Goal: Information Seeking & Learning: Learn about a topic

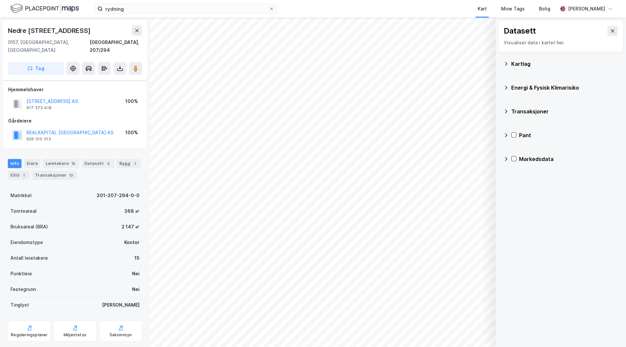
scroll to position [6, 0]
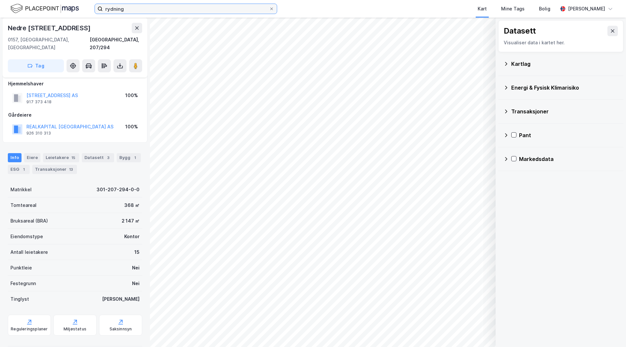
click at [156, 7] on input "rydning" at bounding box center [186, 9] width 166 height 10
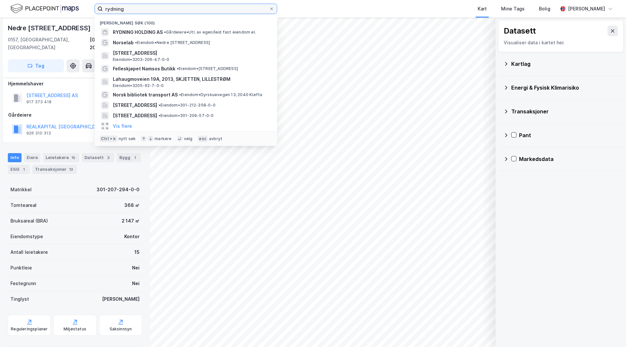
click at [156, 7] on input "rydning" at bounding box center [186, 9] width 166 height 10
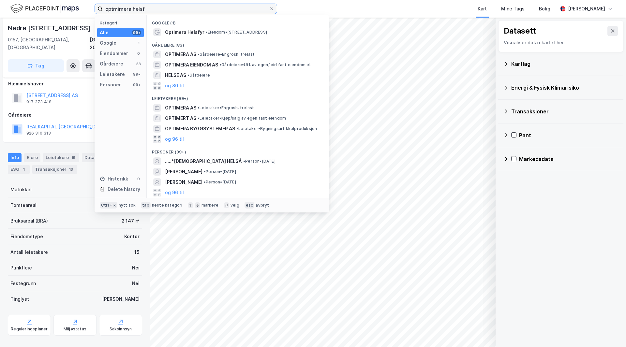
click at [114, 11] on input "optmimera helsf" at bounding box center [186, 9] width 166 height 10
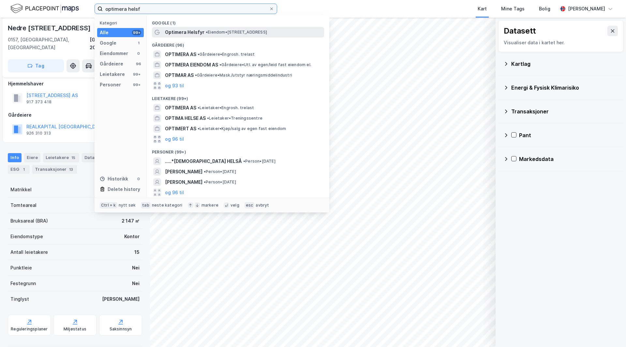
type input "optimera helsf"
click at [188, 34] on span "Optimera Helsfyr" at bounding box center [184, 32] width 39 height 8
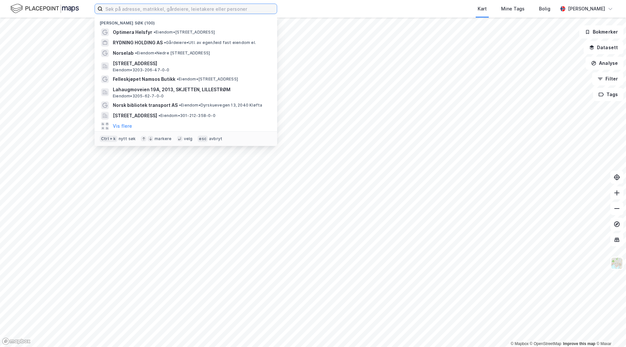
click at [137, 11] on input at bounding box center [190, 9] width 174 height 10
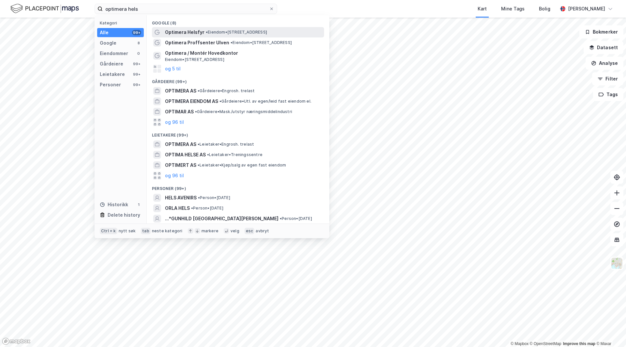
click at [190, 28] on span "Optimera Helsfyr" at bounding box center [184, 32] width 39 height 8
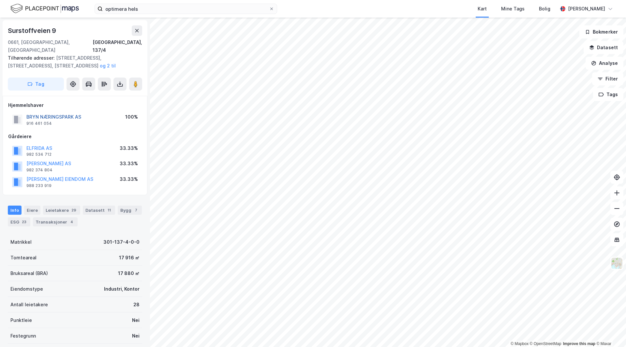
click at [0, 0] on button "BRYN NÆRINGSPARK AS" at bounding box center [0, 0] width 0 height 0
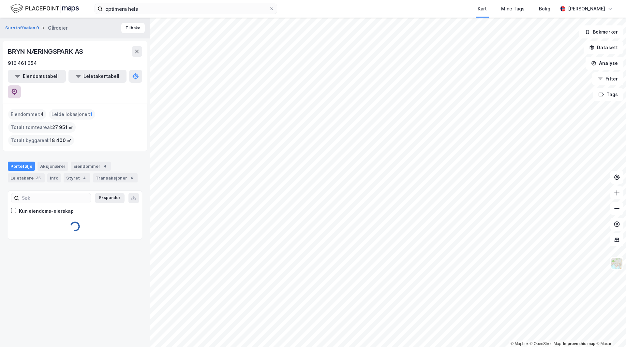
click at [21, 85] on button at bounding box center [14, 91] width 13 height 13
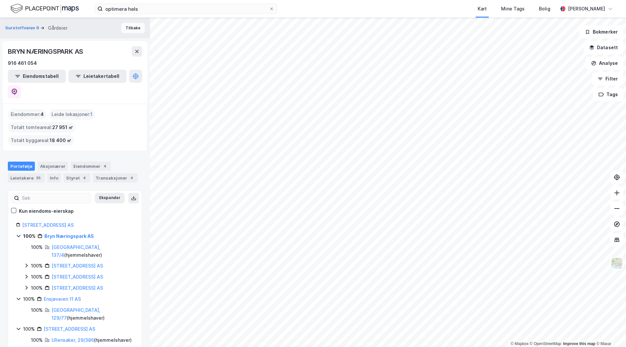
click at [128, 31] on button "Tilbake" at bounding box center [132, 28] width 23 height 10
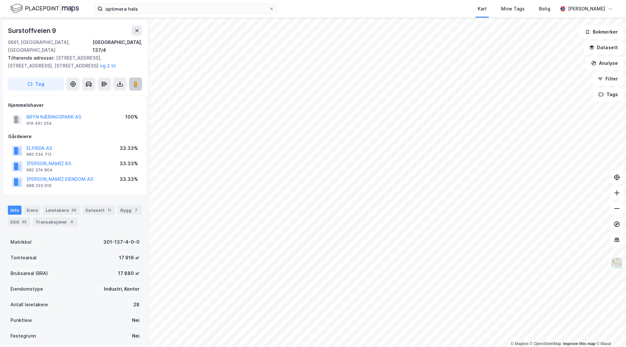
click at [133, 78] on button at bounding box center [135, 84] width 13 height 13
click at [62, 198] on div "Info Eiere Leietakere 29 Datasett 11 Bygg 7 ESG 23 Transaksjoner 4" at bounding box center [75, 213] width 150 height 31
click at [65, 206] on div "Leietakere 29" at bounding box center [61, 210] width 37 height 9
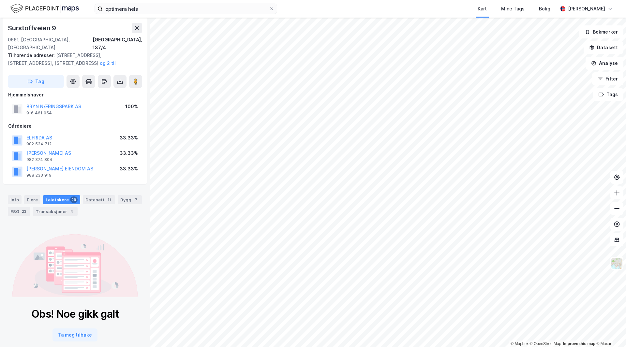
scroll to position [15, 0]
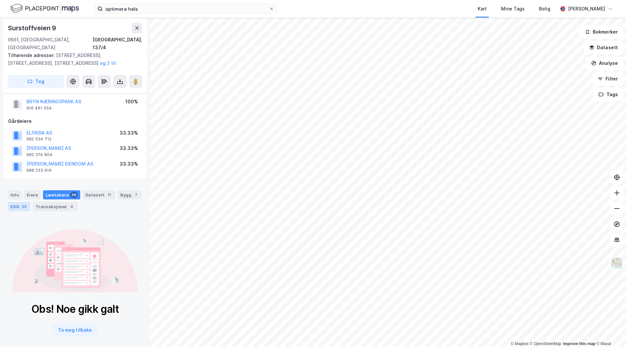
click at [24, 203] on div "23" at bounding box center [24, 206] width 7 height 7
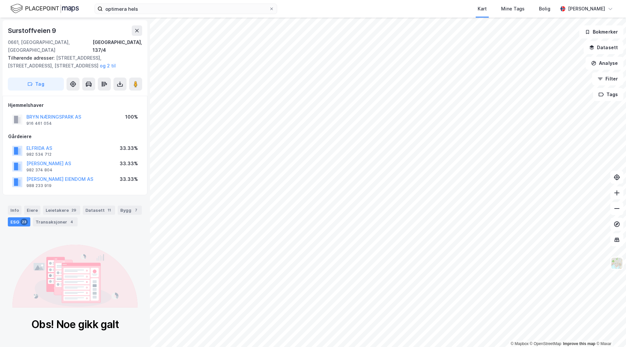
click at [8, 198] on div "Info Eiere Leietakere 29 Datasett 11 Bygg 7 ESG 23 Transaksjoner 4" at bounding box center [75, 213] width 150 height 31
click at [12, 206] on div "Info" at bounding box center [15, 210] width 14 height 9
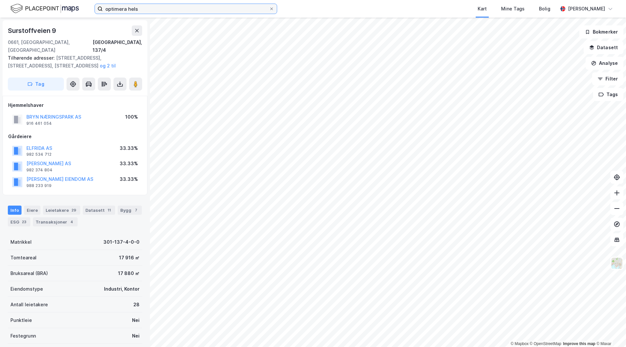
click at [143, 8] on input "optimera hels" at bounding box center [186, 9] width 166 height 10
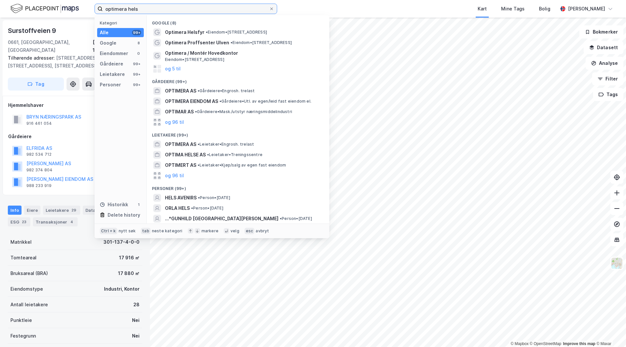
click at [143, 8] on input "optimera hels" at bounding box center [186, 9] width 166 height 10
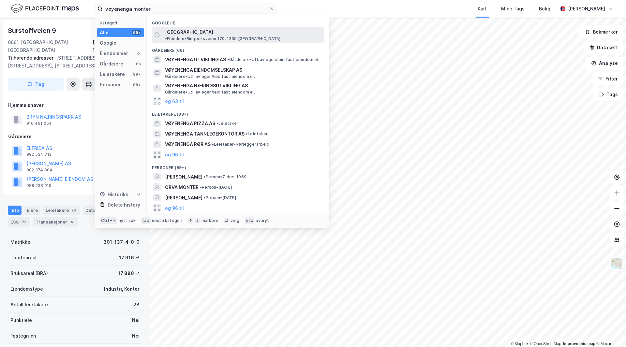
click at [190, 32] on span "Montér Vøyenenga" at bounding box center [189, 32] width 48 height 8
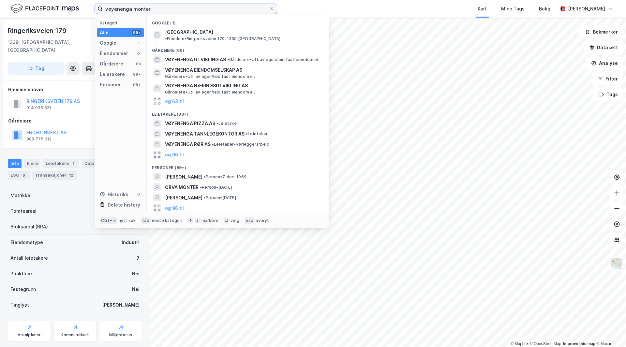
drag, startPoint x: 148, startPoint y: 12, endPoint x: 100, endPoint y: 3, distance: 49.2
click at [100, 10] on label "vøyenenga monter" at bounding box center [186, 9] width 183 height 10
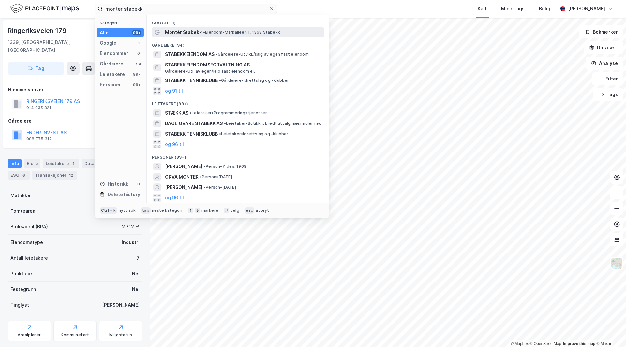
click at [203, 33] on span "•" at bounding box center [204, 32] width 2 height 5
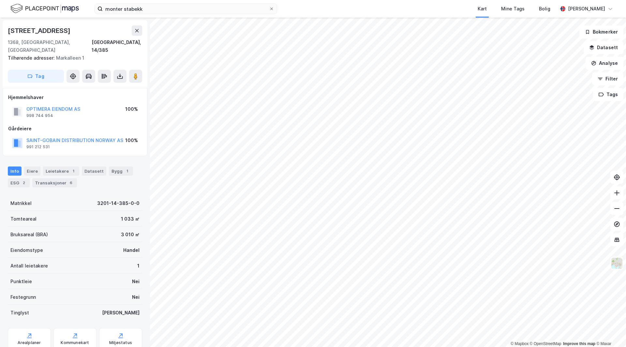
scroll to position [1, 0]
click at [0, 0] on button "OPTIMERA EIENDOM AS" at bounding box center [0, 0] width 0 height 0
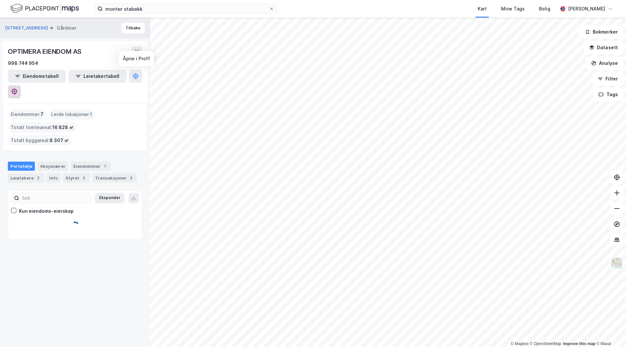
click at [18, 89] on icon at bounding box center [14, 92] width 7 height 7
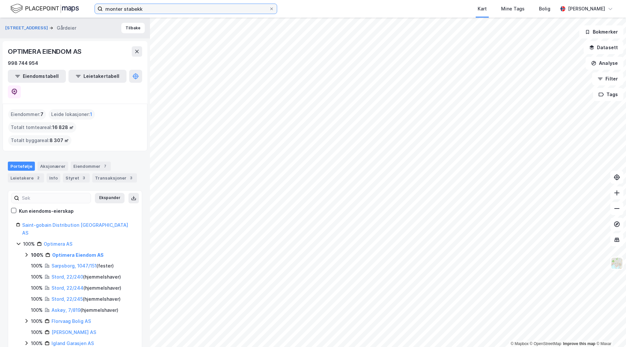
click at [137, 9] on input "monter stabekk" at bounding box center [186, 9] width 166 height 10
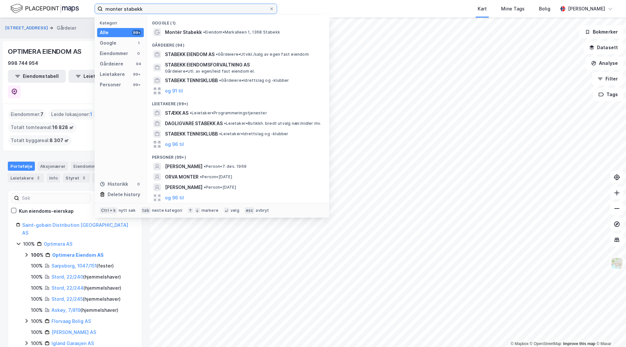
click at [137, 9] on input "monter stabekk" at bounding box center [186, 9] width 166 height 10
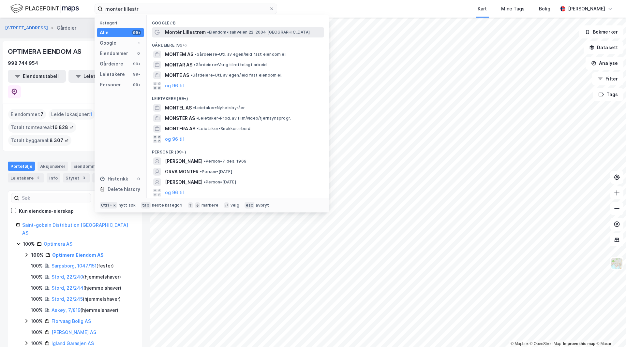
click at [209, 30] on span "•" at bounding box center [208, 32] width 2 height 5
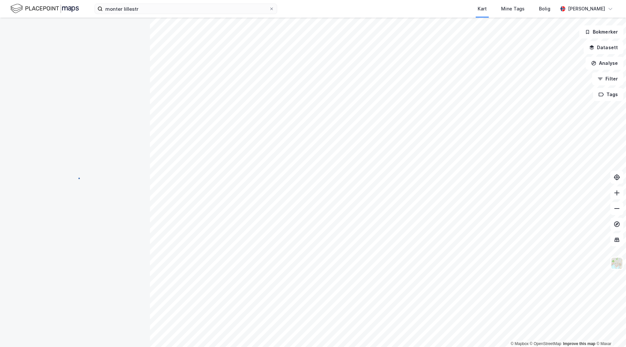
scroll to position [1, 0]
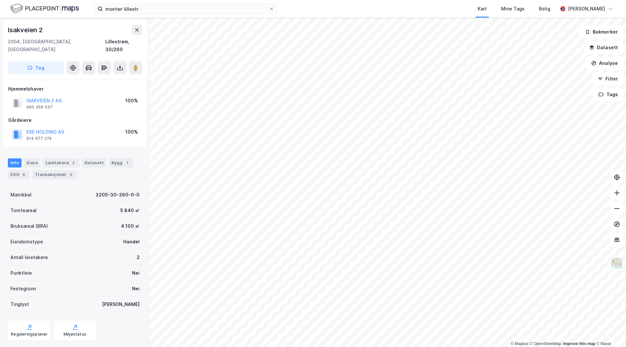
scroll to position [1, 0]
click at [41, 158] on div "Info Eiere Leietakere 2 Datasett Bygg 1 ESG 9 Transaksjoner 5" at bounding box center [75, 168] width 134 height 21
click at [60, 158] on div "Leietakere 2" at bounding box center [61, 162] width 36 height 9
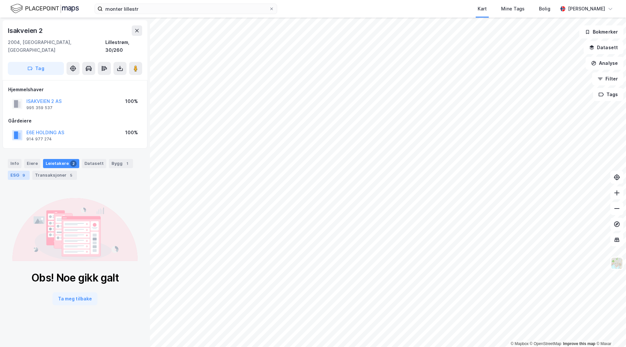
click at [15, 171] on div "ESG 9" at bounding box center [19, 175] width 22 height 9
click at [17, 159] on div "Info" at bounding box center [15, 163] width 14 height 9
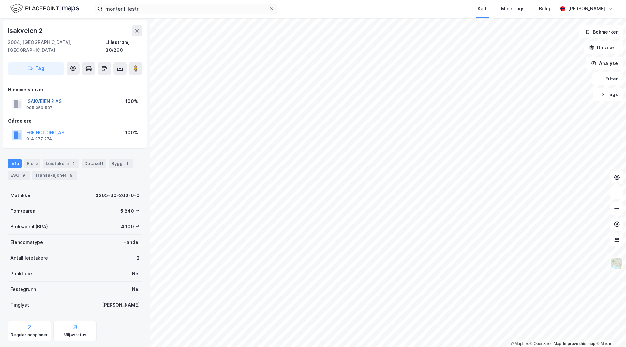
click at [0, 0] on button "ISAKVEIEN 2 AS" at bounding box center [0, 0] width 0 height 0
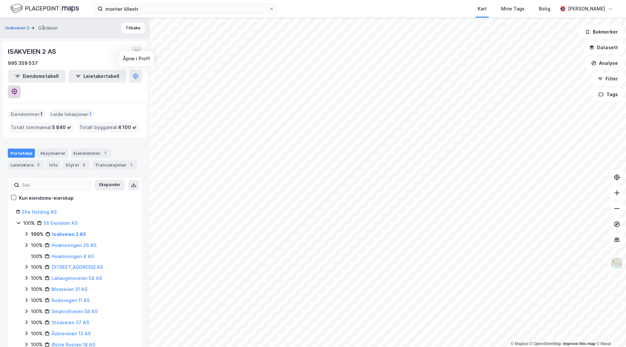
click at [21, 85] on button at bounding box center [14, 91] width 13 height 13
click at [144, 7] on input "monter lillestr" at bounding box center [186, 9] width 166 height 10
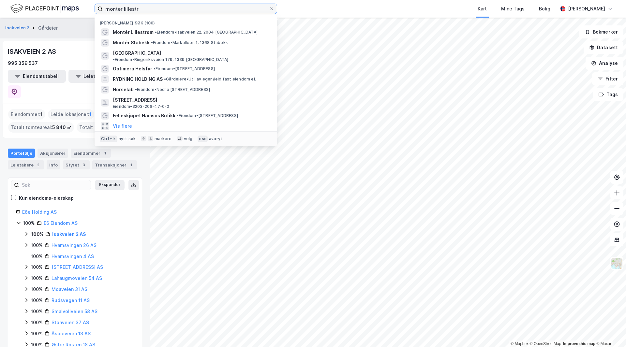
click at [144, 7] on input "monter lillestr" at bounding box center [186, 9] width 166 height 10
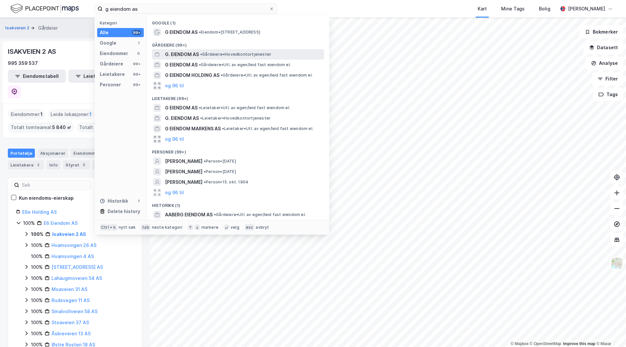
click at [199, 59] on div "G. EIENDOM AS • Gårdeiere • Hovedkontortjenester" at bounding box center [238, 54] width 172 height 10
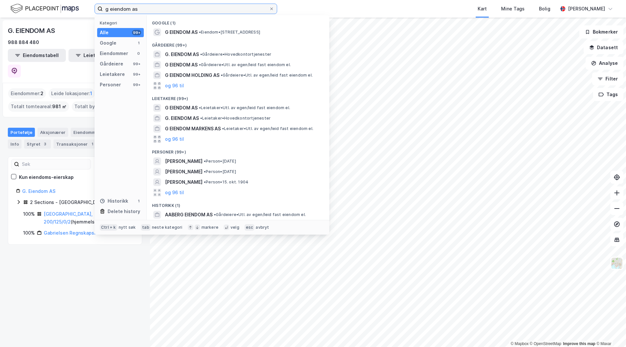
drag, startPoint x: 108, startPoint y: 11, endPoint x: 407, endPoint y: 11, distance: 299.7
click at [407, 11] on div "g eiendom as Kategori Alle 99+ Google 1 Eiendommer 0 Gårdeiere 99+ Leietakere 9…" at bounding box center [313, 9] width 626 height 18
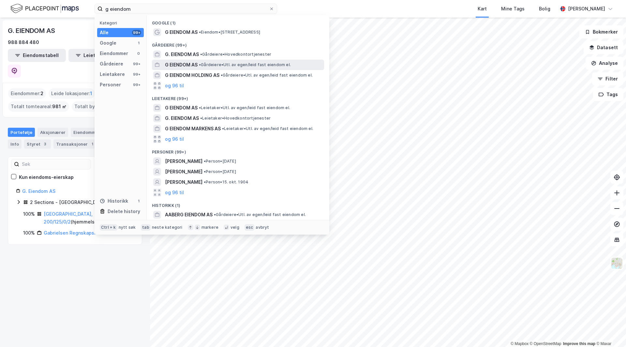
click at [221, 64] on span "• Gårdeiere • Utl. av egen/leid fast eiendom el." at bounding box center [245, 64] width 92 height 5
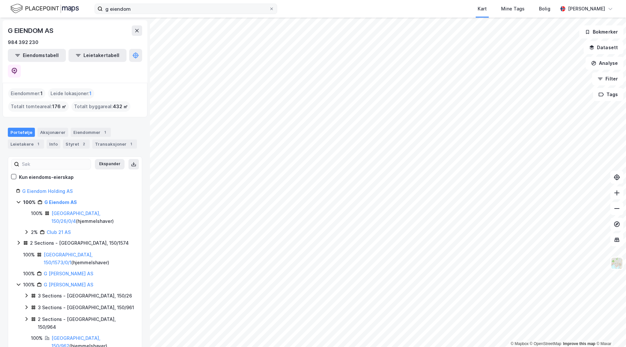
drag, startPoint x: 150, startPoint y: 1, endPoint x: 147, endPoint y: 7, distance: 6.0
click at [147, 7] on div "g eiendom Kart Mine Tags Bolig Håvard Skaland" at bounding box center [313, 9] width 626 height 18
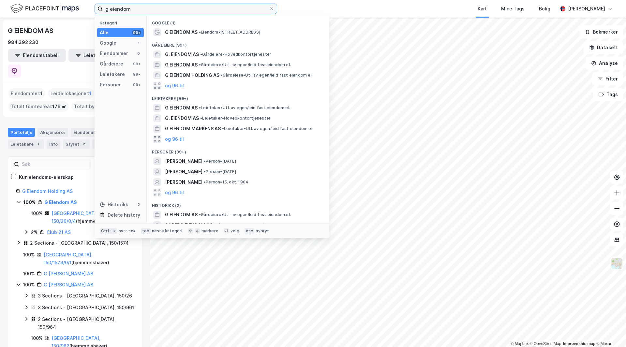
drag, startPoint x: 144, startPoint y: 12, endPoint x: 30, endPoint y: -24, distance: 119.6
click at [30, 0] on html "g eiendom Kategori Alle 99+ Google 1 Eiendommer 0 Gårdeiere 99+ Leietakere 99+ …" at bounding box center [313, 173] width 626 height 347
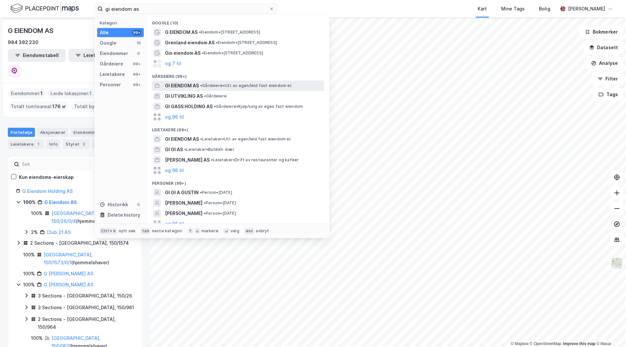
click at [202, 86] on span "•" at bounding box center [201, 85] width 2 height 5
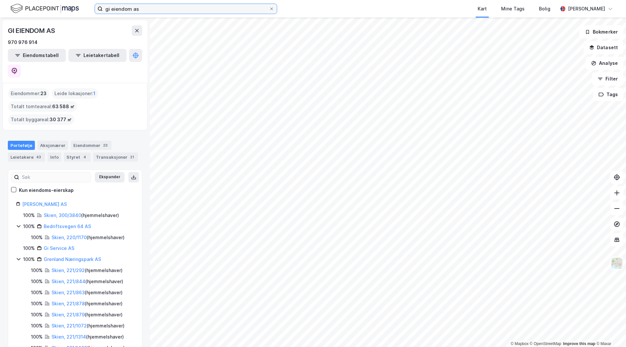
click at [154, 11] on input "gi eiendom as" at bounding box center [186, 9] width 166 height 10
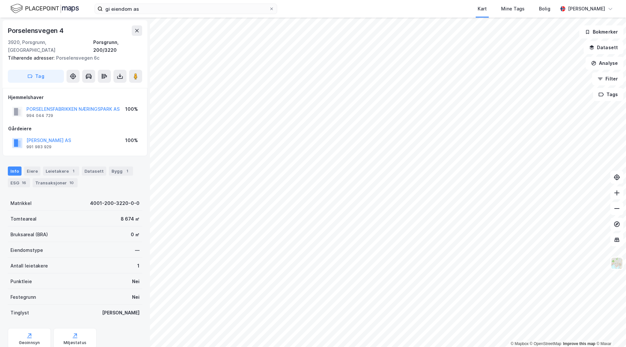
scroll to position [1, 0]
drag, startPoint x: 310, startPoint y: 9, endPoint x: 296, endPoint y: 1, distance: 16.2
click at [301, 8] on div "gi eiendom as Kart Mine Tags Bolig Håvard Skaland" at bounding box center [313, 9] width 626 height 18
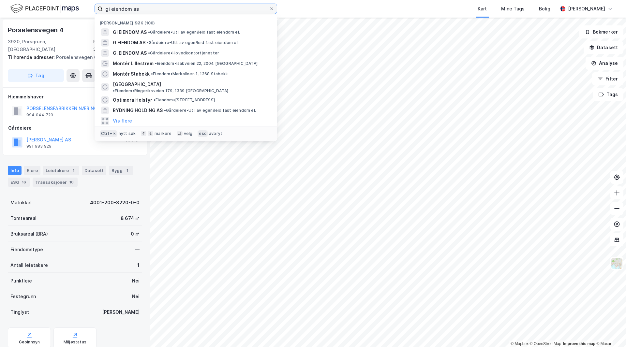
click at [163, 12] on input "gi eiendom as" at bounding box center [186, 9] width 166 height 10
click at [163, 11] on input "gi eiendom as" at bounding box center [186, 9] width 166 height 10
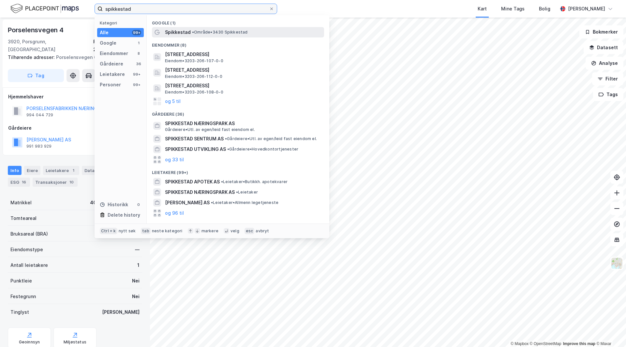
type input "spikkestad"
click at [193, 31] on span "•" at bounding box center [193, 32] width 2 height 5
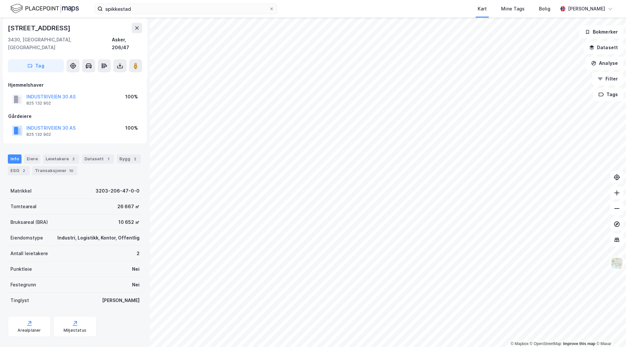
scroll to position [8, 0]
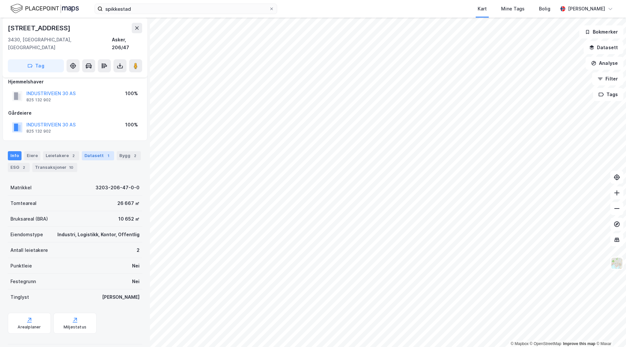
click at [105, 153] on div "1" at bounding box center [108, 156] width 7 height 7
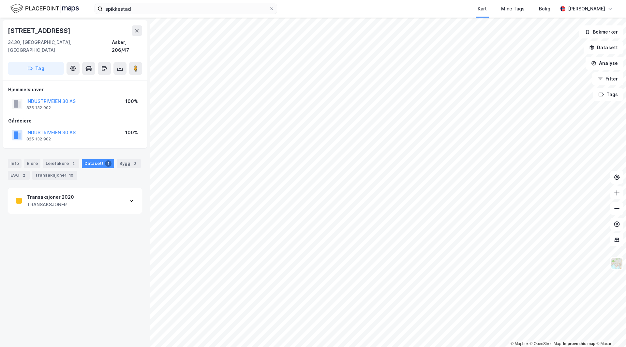
click at [57, 201] on div "TRANSAKSJONER" at bounding box center [50, 205] width 47 height 8
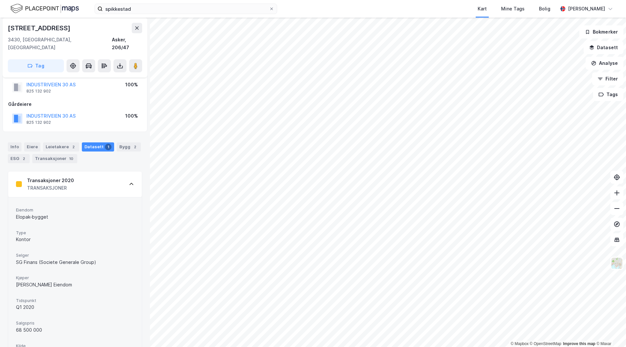
scroll to position [40, 0]
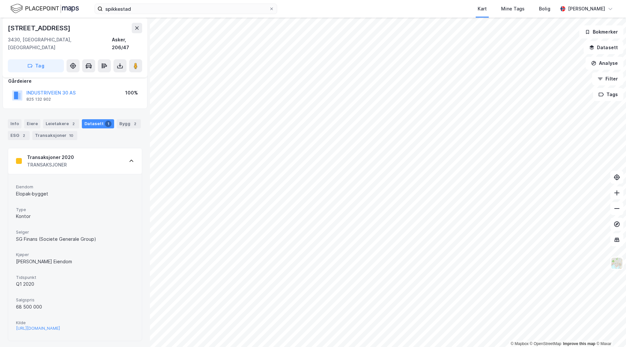
click at [30, 258] on div "Bergø Eiendom" at bounding box center [75, 262] width 118 height 8
click at [12, 131] on div "ESG 2" at bounding box center [19, 135] width 22 height 9
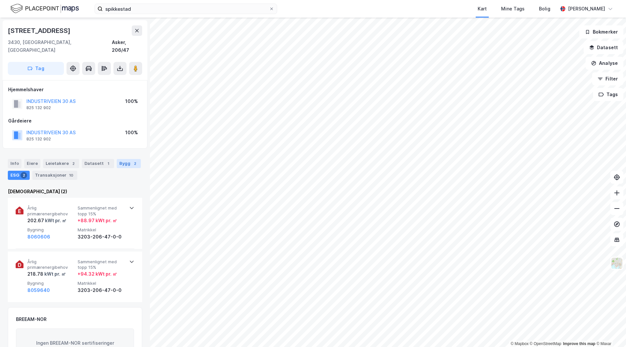
click at [124, 159] on div "Bygg 2" at bounding box center [129, 163] width 24 height 9
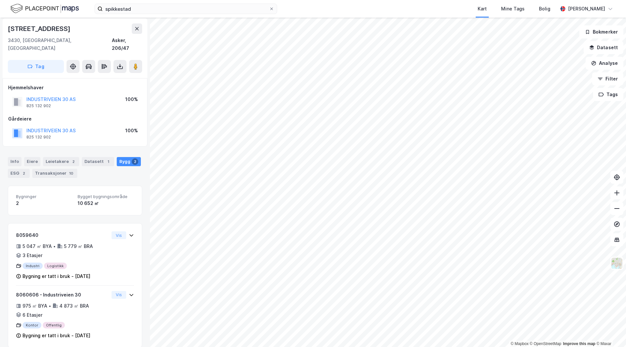
scroll to position [3, 0]
click at [48, 168] on div "Transaksjoner 10" at bounding box center [54, 172] width 45 height 9
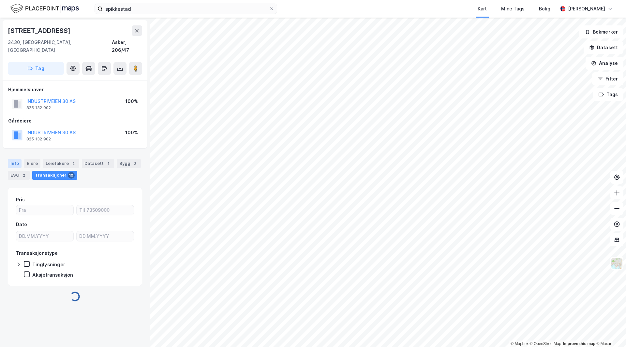
click at [16, 159] on div "Info" at bounding box center [15, 163] width 14 height 9
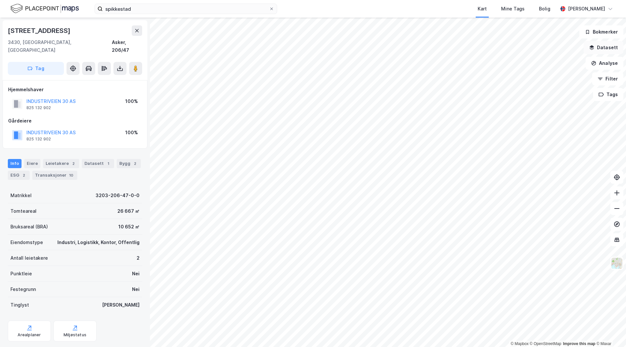
click at [607, 48] on button "Datasett" at bounding box center [604, 47] width 40 height 13
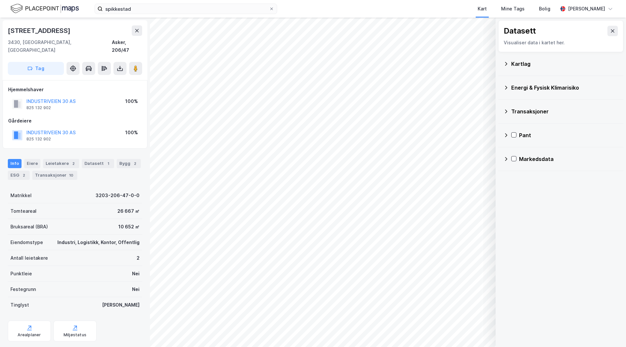
click at [526, 65] on div "Kartlag" at bounding box center [564, 64] width 107 height 8
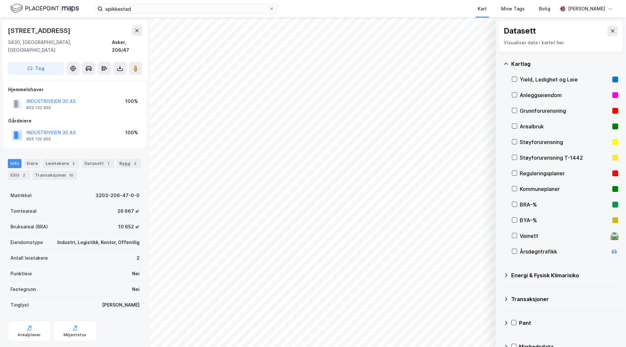
click at [523, 64] on div "Kartlag" at bounding box center [564, 64] width 107 height 8
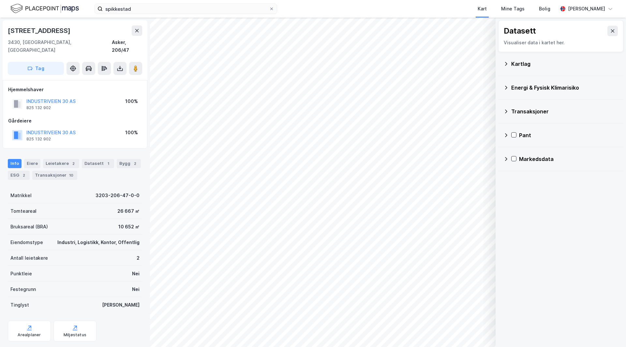
click at [530, 109] on div "Transaksjoner" at bounding box center [564, 112] width 107 height 8
click at [527, 113] on div "Transaksjoner" at bounding box center [564, 112] width 107 height 8
click at [506, 88] on icon at bounding box center [505, 87] width 5 height 5
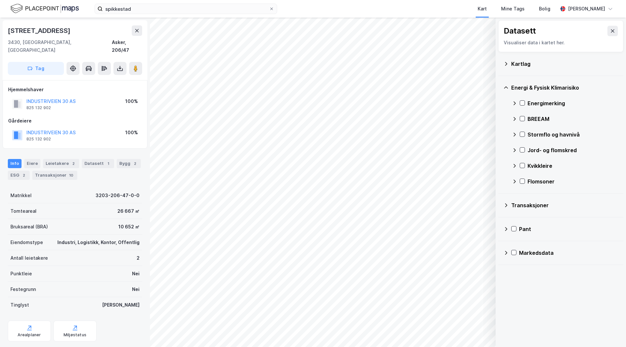
click at [506, 85] on icon at bounding box center [505, 87] width 5 height 5
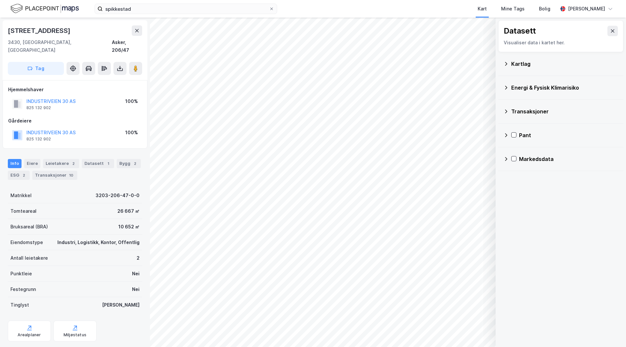
drag, startPoint x: 569, startPoint y: 200, endPoint x: 563, endPoint y: 212, distance: 13.7
click at [565, 212] on div "Datasett Visualiser data i kartet her. Kartlag Energi & Fysisk Klimarisiko Tran…" at bounding box center [561, 183] width 130 height 330
drag, startPoint x: 545, startPoint y: 200, endPoint x: 524, endPoint y: 134, distance: 69.1
click at [561, 233] on div "Datasett Visualiser data i kartet her. Kartlag Energi & Fysisk Klimarisiko Tran…" at bounding box center [561, 183] width 130 height 330
click at [506, 109] on icon at bounding box center [505, 111] width 5 height 5
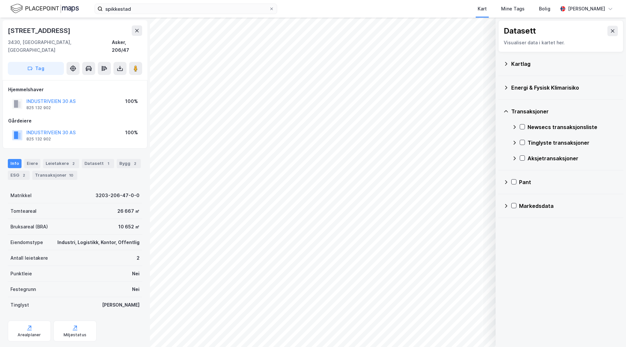
click at [505, 111] on icon at bounding box center [505, 111] width 5 height 5
click at [508, 86] on icon at bounding box center [505, 87] width 5 height 5
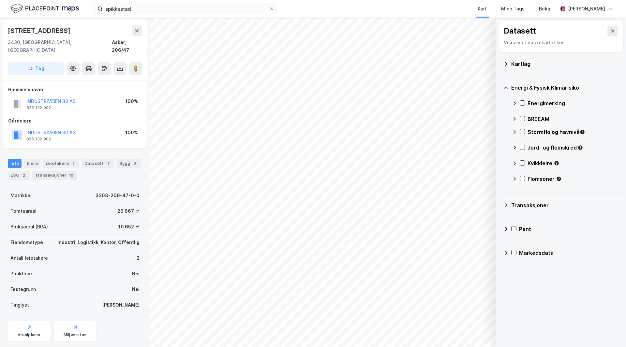
click at [506, 86] on icon at bounding box center [505, 87] width 5 height 5
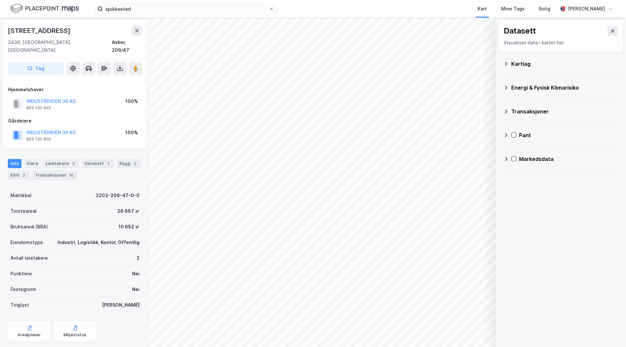
click at [506, 66] on icon at bounding box center [505, 63] width 5 height 5
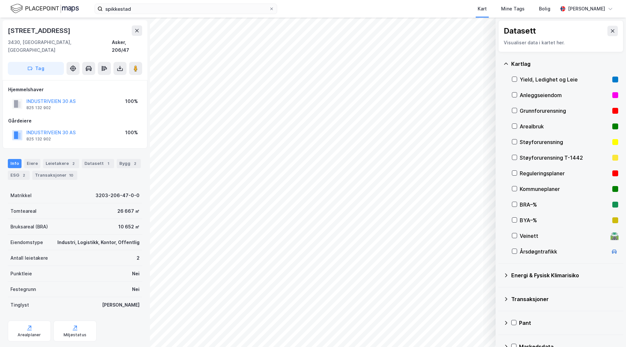
click at [507, 64] on icon at bounding box center [505, 63] width 5 height 5
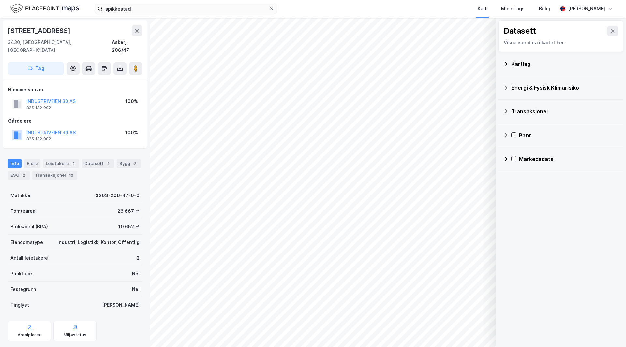
click at [505, 64] on icon at bounding box center [505, 63] width 5 height 5
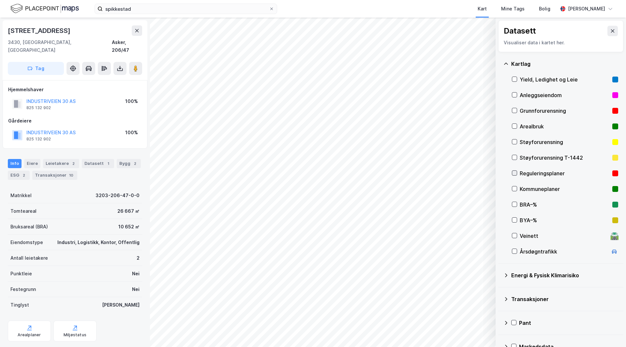
click at [513, 172] on icon at bounding box center [514, 173] width 5 height 5
click at [513, 171] on icon at bounding box center [514, 173] width 5 height 5
click at [513, 172] on icon at bounding box center [514, 173] width 5 height 5
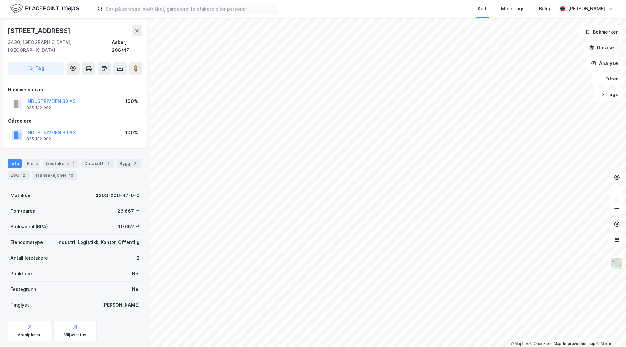
click at [610, 51] on button "Datasett" at bounding box center [604, 47] width 40 height 13
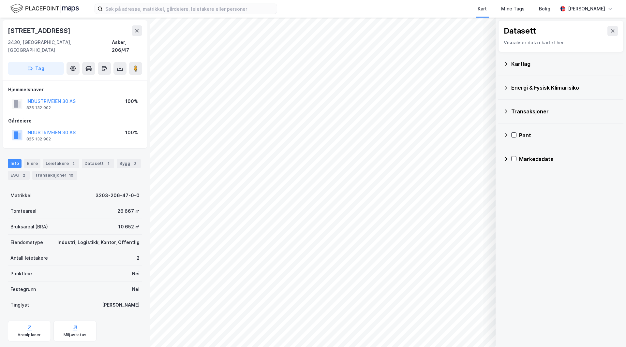
click at [506, 65] on icon at bounding box center [506, 64] width 2 height 4
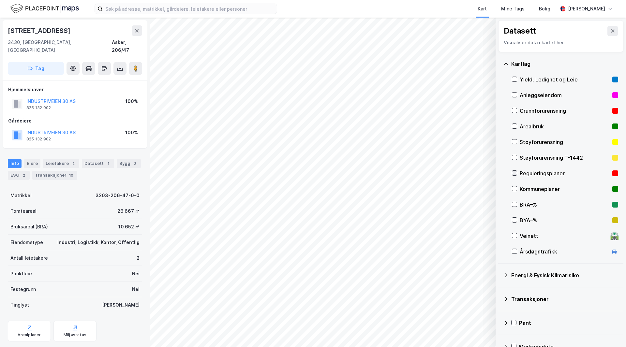
click at [515, 173] on icon at bounding box center [514, 173] width 5 height 5
click at [454, 330] on button "Vis" at bounding box center [462, 330] width 54 height 10
click at [460, 315] on icon at bounding box center [459, 316] width 5 height 3
click at [460, 315] on icon at bounding box center [459, 315] width 5 height 5
click at [480, 313] on button at bounding box center [482, 316] width 10 height 10
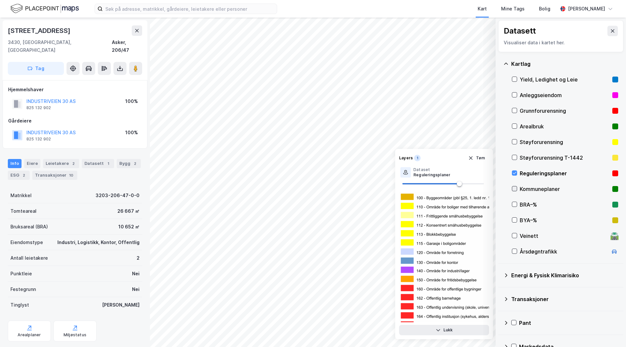
drag, startPoint x: 514, startPoint y: 172, endPoint x: 515, endPoint y: 188, distance: 15.7
click at [514, 172] on icon at bounding box center [514, 173] width 5 height 5
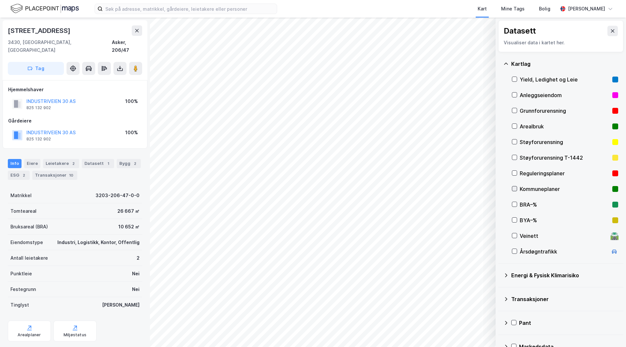
click at [516, 190] on icon at bounding box center [514, 189] width 5 height 5
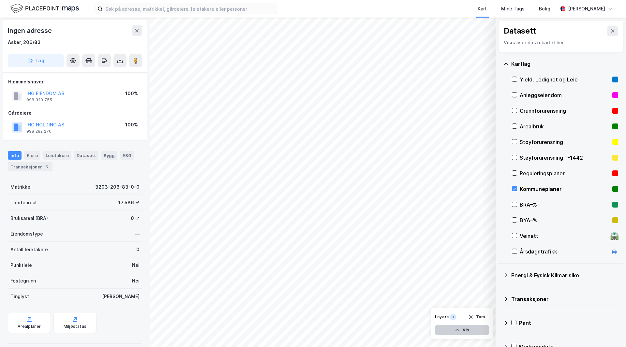
drag, startPoint x: 462, startPoint y: 328, endPoint x: 457, endPoint y: 328, distance: 5.2
click at [461, 329] on button "Vis" at bounding box center [462, 330] width 54 height 10
click at [485, 317] on icon at bounding box center [482, 315] width 5 height 5
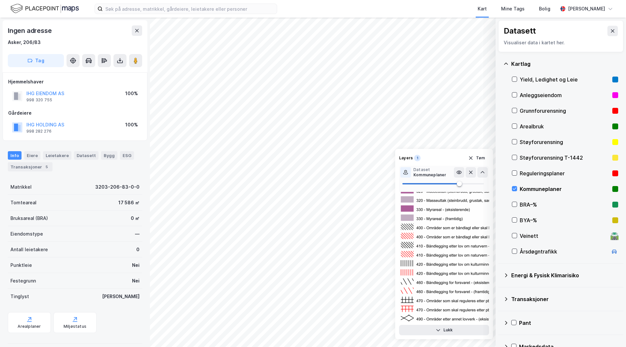
scroll to position [424, 0]
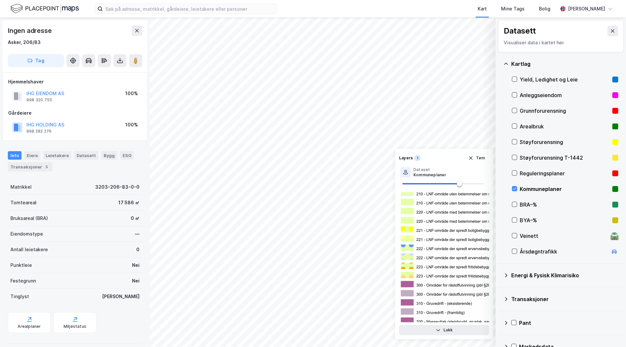
click at [523, 188] on div "Kommuneplaner" at bounding box center [565, 189] width 90 height 8
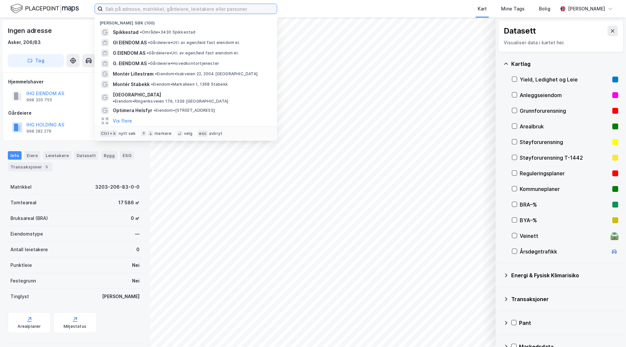
click at [158, 7] on input at bounding box center [190, 9] width 174 height 10
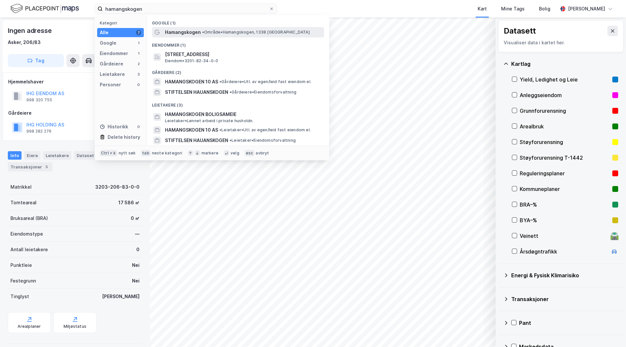
click at [236, 27] on div "Hamangskogen • Område • Hamangskogen, 1338 Sandvika" at bounding box center [238, 32] width 172 height 10
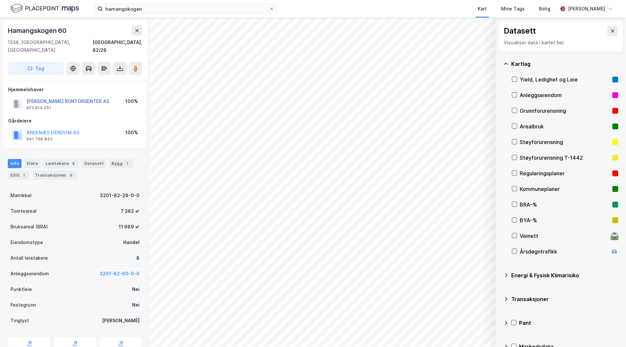
click at [0, 0] on button "HAMANG KONTORSENTER AS" at bounding box center [0, 0] width 0 height 0
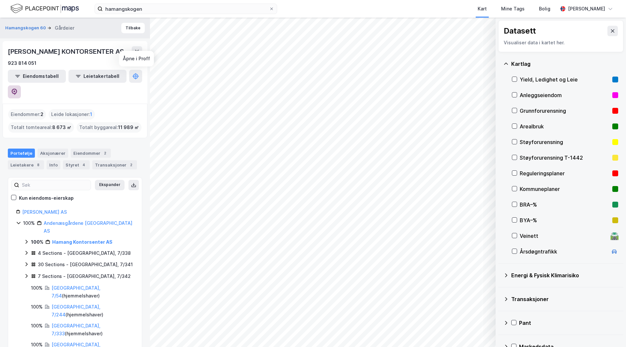
click at [17, 89] on icon at bounding box center [15, 92] width 6 height 7
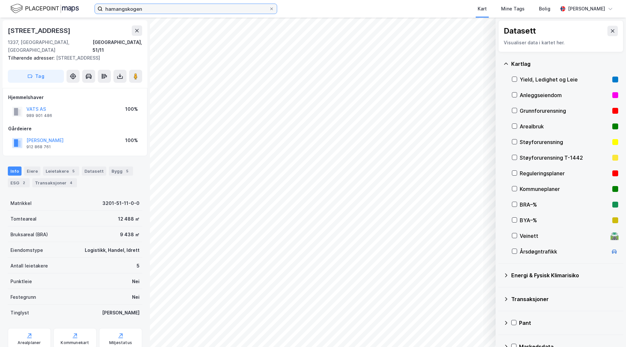
click at [151, 12] on input "hamangskogen" at bounding box center [186, 9] width 166 height 10
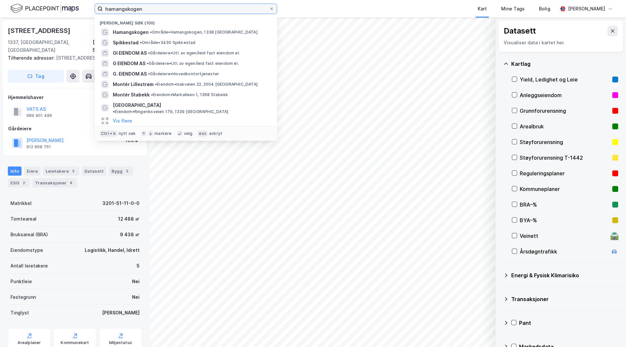
click at [151, 12] on input "hamangskogen" at bounding box center [186, 9] width 166 height 10
type input "e"
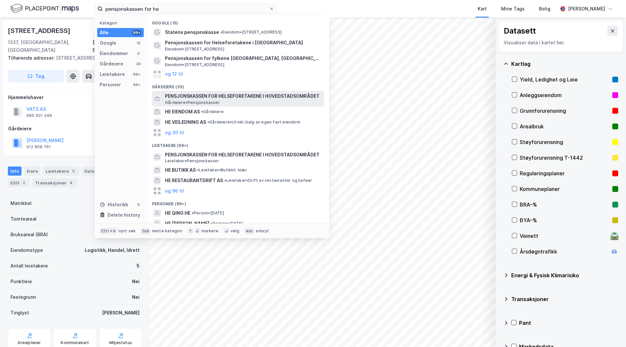
click at [218, 98] on span "PENSJONSKASSEN FOR HELSEFORETAKENE I HOVEDSTADSOMRÅDET" at bounding box center [243, 96] width 157 height 8
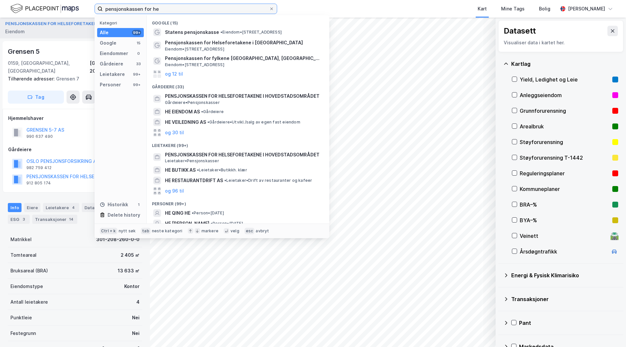
drag, startPoint x: 163, startPoint y: 8, endPoint x: 37, endPoint y: -4, distance: 127.4
click at [37, 0] on html "pensjonskassen for he Kategori Alle 99+ Google 15 Eiendommer 0 Gårdeiere 33 Lei…" at bounding box center [313, 173] width 626 height 347
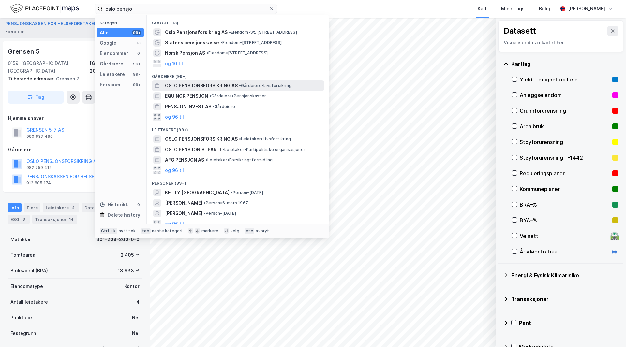
click at [212, 88] on span "OSLO PENSJONSFORSIKRING AS" at bounding box center [201, 86] width 73 height 8
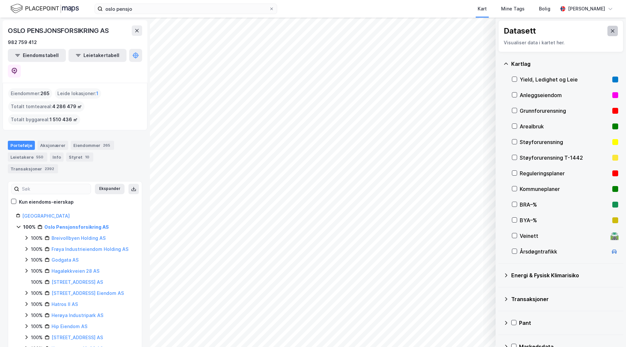
click at [611, 32] on icon at bounding box center [613, 30] width 4 height 3
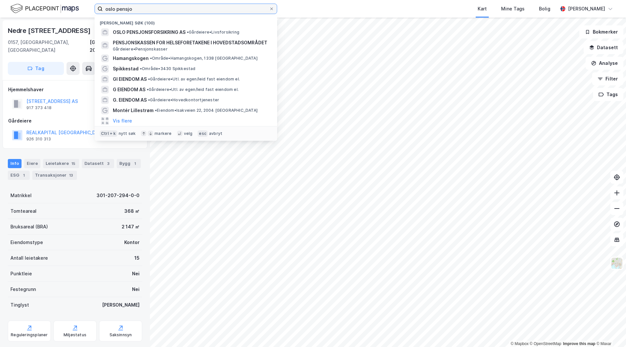
click at [141, 9] on input "oslo pensjo" at bounding box center [186, 9] width 166 height 10
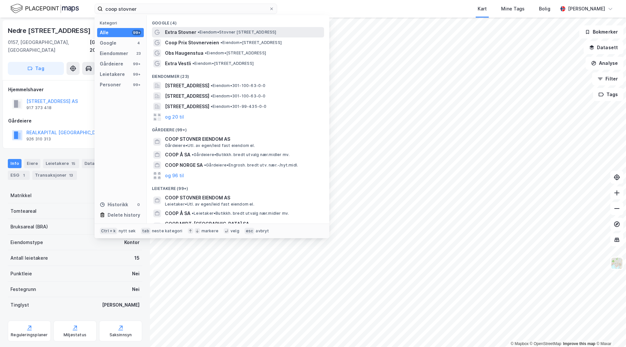
click at [202, 30] on span "• Eiendom • Stovner Senter 3, 0985 Oslo" at bounding box center [237, 32] width 79 height 5
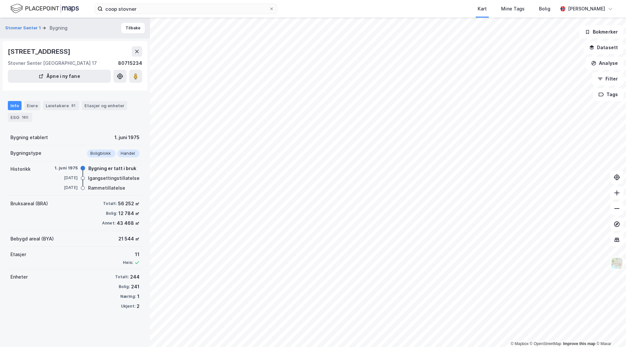
click at [86, 153] on div "Info Eiere Leietakere 81 Etasjer og enheter ESG 180 Bygning etablert 1. juni 19…" at bounding box center [75, 203] width 134 height 221
click at [132, 27] on button "Tilbake" at bounding box center [132, 28] width 23 height 10
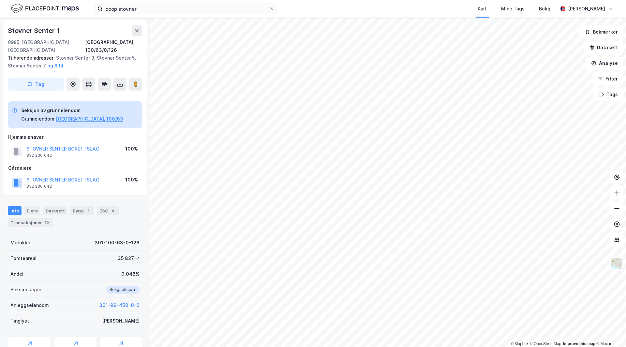
drag, startPoint x: 123, startPoint y: 207, endPoint x: 120, endPoint y: 221, distance: 14.8
click at [124, 219] on div "Info Eiere Datasett Bygg 1 ESG 4 Transaksjoner 10" at bounding box center [75, 216] width 134 height 21
drag, startPoint x: 95, startPoint y: 35, endPoint x: 71, endPoint y: 37, distance: 23.3
click at [95, 35] on div "Stovner Senter 1" at bounding box center [75, 30] width 134 height 10
click at [154, 13] on input "coop stovner" at bounding box center [186, 9] width 166 height 10
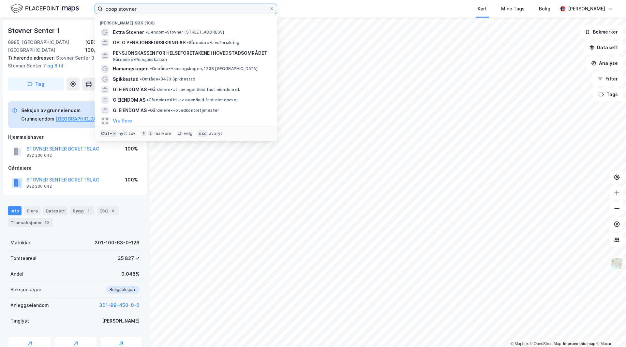
click at [163, 9] on input "coop stovner" at bounding box center [186, 9] width 166 height 10
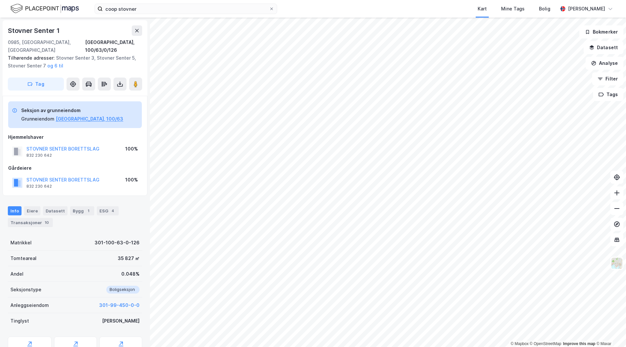
click at [135, 218] on div "Info Eiere Datasett Bygg 1 ESG 4 Transaksjoner 10" at bounding box center [75, 216] width 134 height 21
click at [141, 10] on input "coop stovner" at bounding box center [186, 9] width 166 height 10
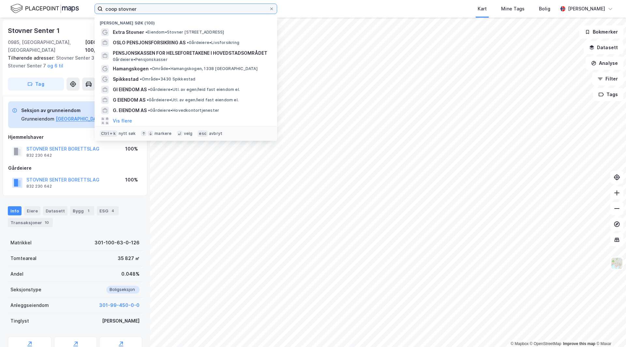
click at [141, 10] on input "coop stovner" at bounding box center [186, 9] width 166 height 10
drag, startPoint x: 141, startPoint y: 10, endPoint x: 130, endPoint y: 9, distance: 10.5
click at [141, 9] on input "coop stovner" at bounding box center [186, 9] width 166 height 10
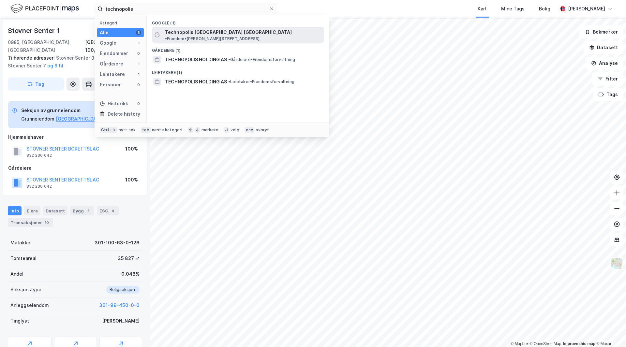
click at [205, 34] on span "Technopolis Fornebu Oslo" at bounding box center [228, 32] width 127 height 8
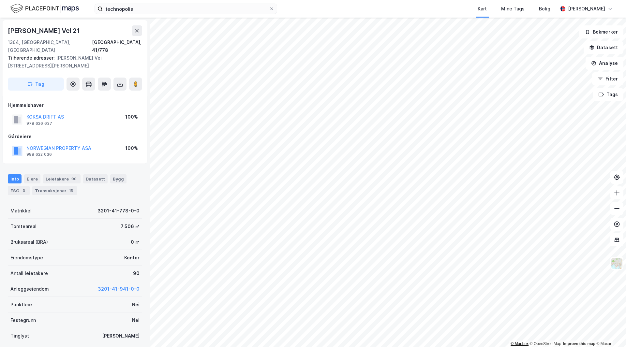
scroll to position [1, 0]
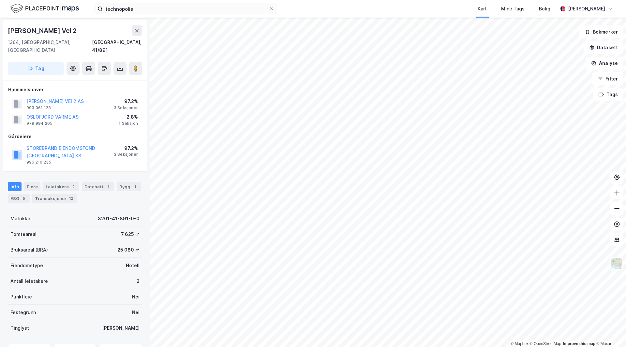
scroll to position [1, 0]
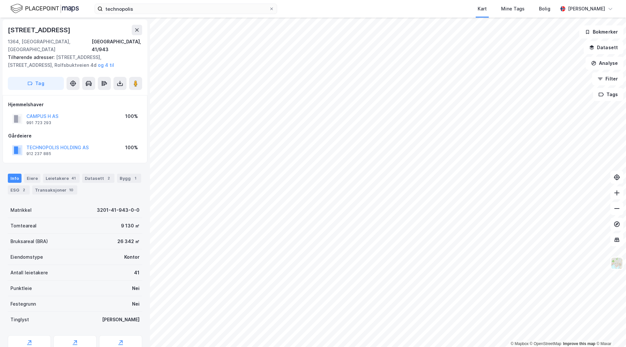
scroll to position [1, 0]
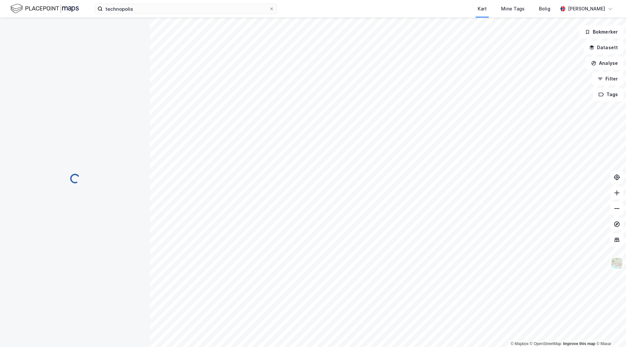
scroll to position [1, 0]
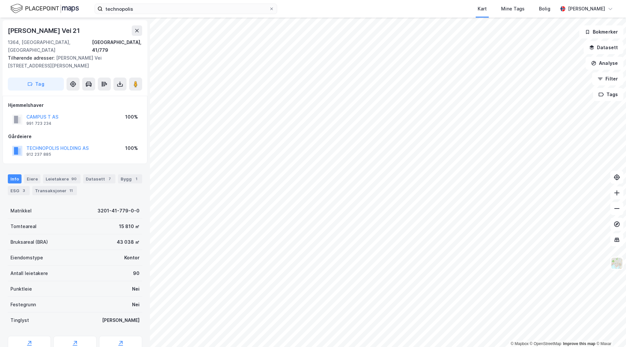
scroll to position [1, 0]
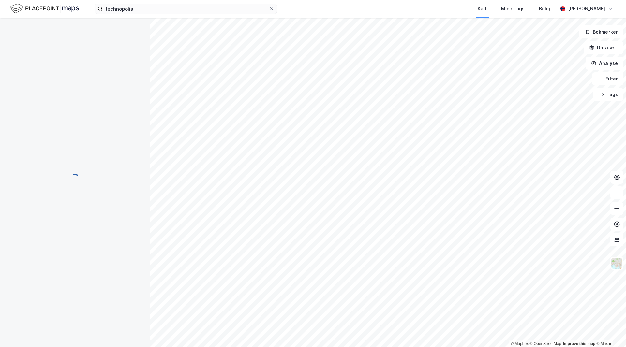
scroll to position [1, 0]
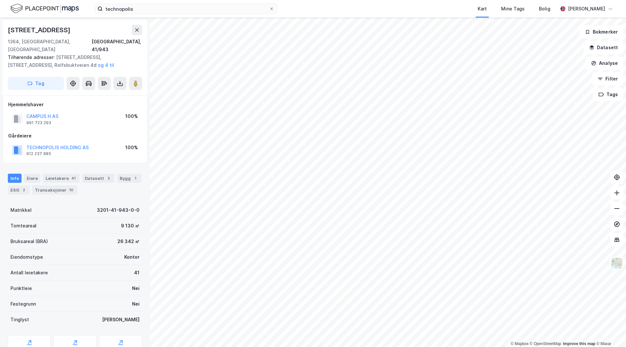
scroll to position [1, 0]
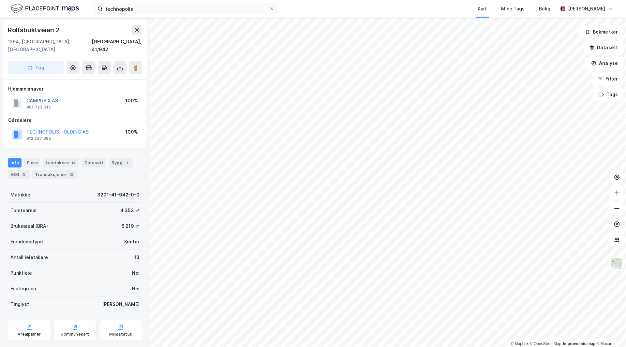
click at [0, 0] on button "CAMPUS X AS" at bounding box center [0, 0] width 0 height 0
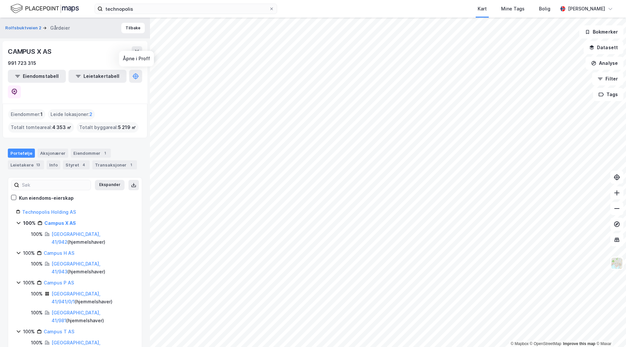
click at [17, 89] on icon at bounding box center [15, 92] width 6 height 7
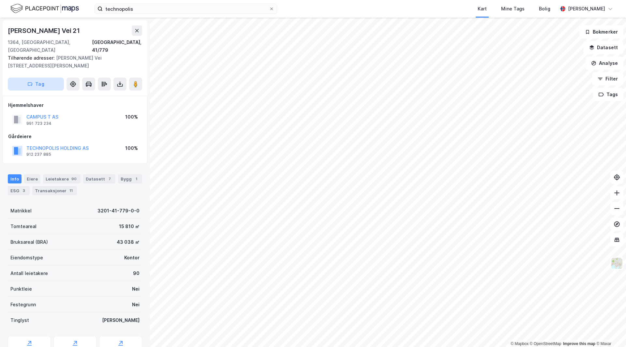
scroll to position [1, 0]
click at [49, 113] on div "CAMPUS T AS" at bounding box center [42, 117] width 32 height 8
click at [0, 0] on button "CAMPUS T AS" at bounding box center [0, 0] width 0 height 0
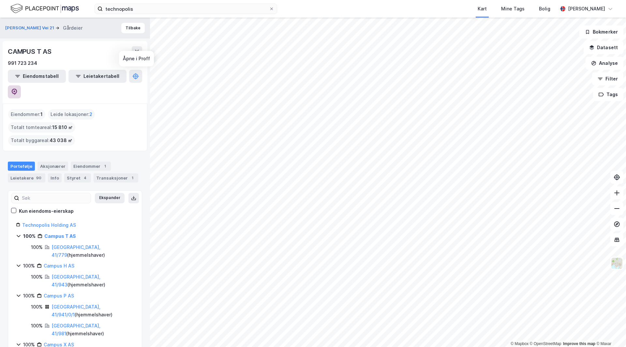
click at [21, 85] on button at bounding box center [14, 91] width 13 height 13
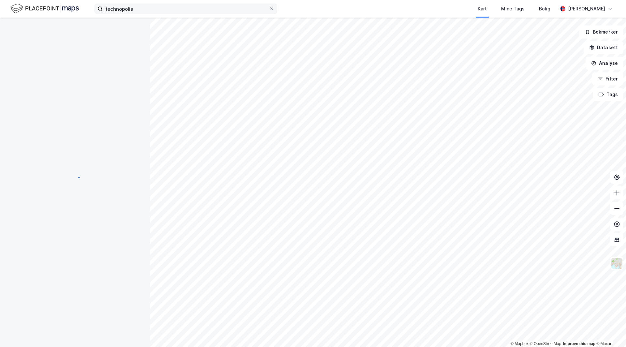
scroll to position [1, 0]
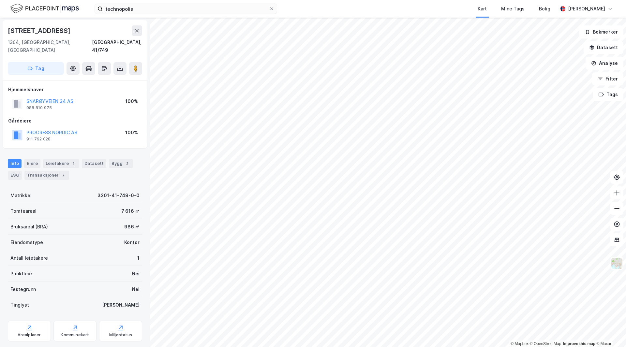
scroll to position [1, 0]
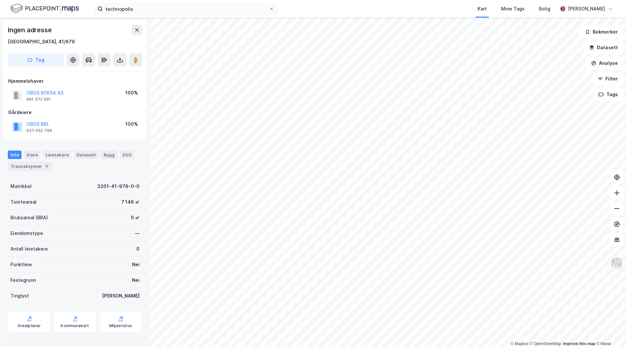
scroll to position [1, 0]
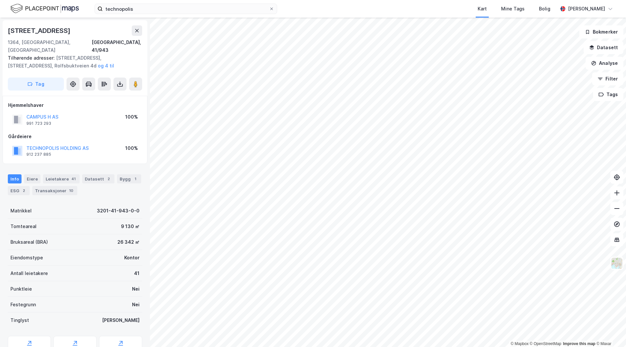
scroll to position [1, 0]
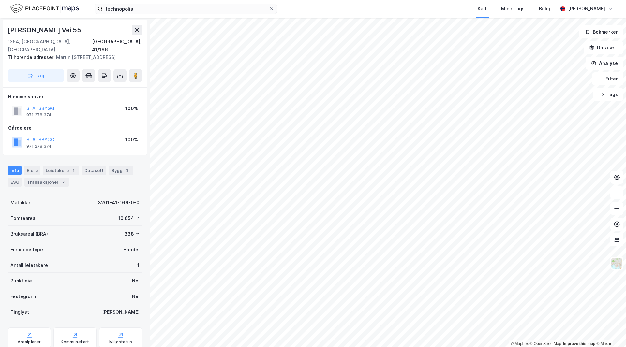
scroll to position [1, 0]
click at [138, 5] on input "technopolis" at bounding box center [186, 9] width 166 height 10
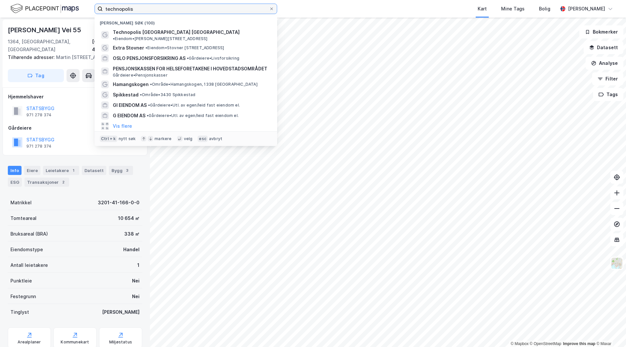
click at [138, 5] on input "technopolis" at bounding box center [186, 9] width 166 height 10
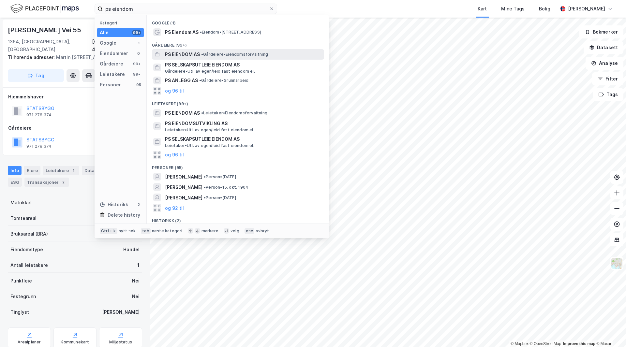
click at [230, 58] on div "PS EIENDOM AS • Gårdeiere • Eiendomsforvaltning" at bounding box center [238, 54] width 172 height 10
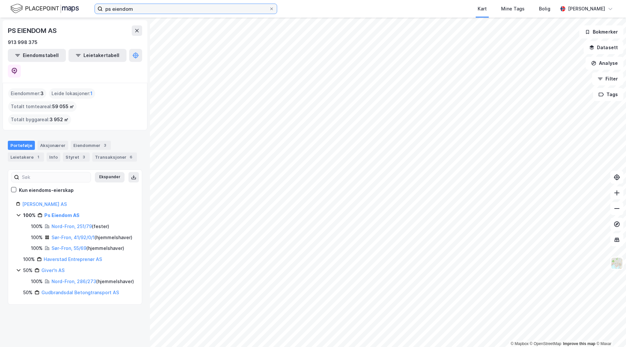
click at [148, 10] on input "ps eiendom" at bounding box center [186, 9] width 166 height 10
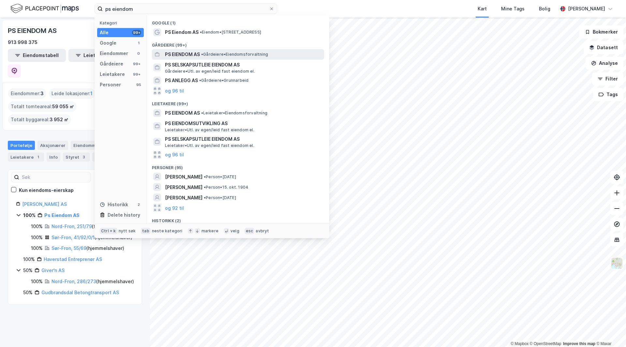
click at [196, 51] on span "PS EIENDOM AS" at bounding box center [182, 55] width 35 height 8
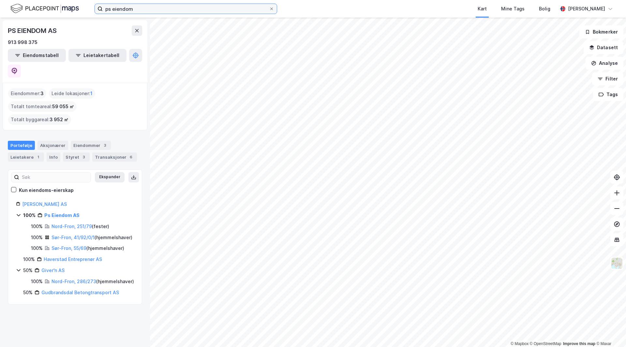
click at [136, 10] on input "ps eiendom" at bounding box center [186, 9] width 166 height 10
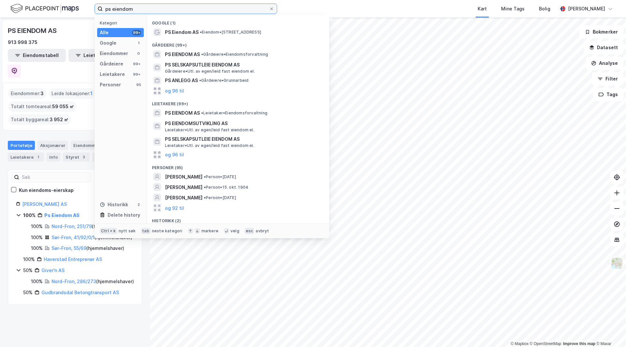
click at [136, 10] on input "ps eiendom" at bounding box center [186, 9] width 166 height 10
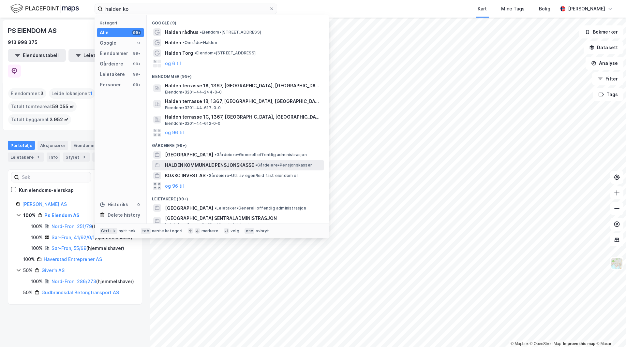
click at [228, 163] on span "HALDEN KOMMUNALE PENSJONSKASSE" at bounding box center [209, 165] width 89 height 8
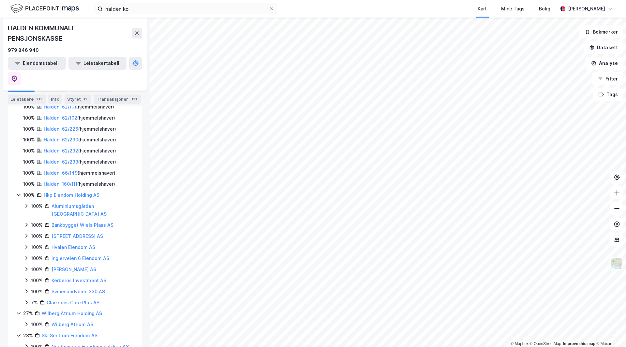
scroll to position [196, 0]
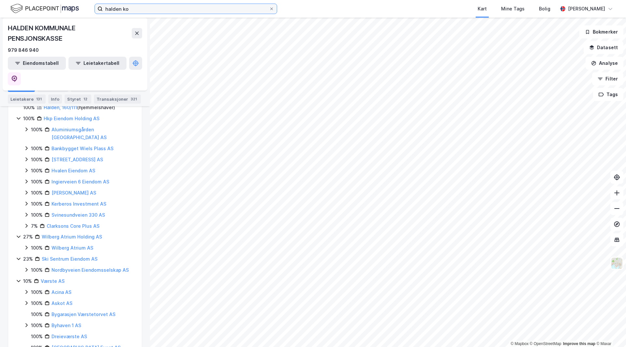
click at [153, 7] on input "halden ko" at bounding box center [186, 9] width 166 height 10
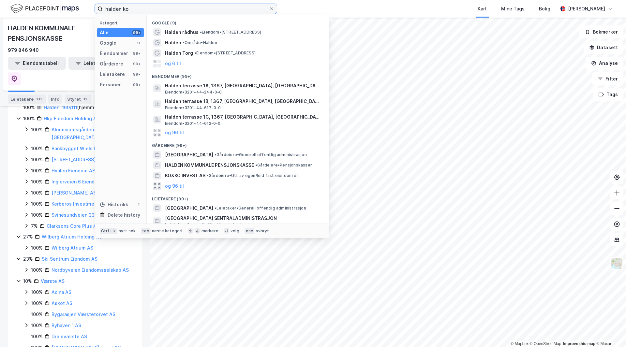
click at [153, 7] on input "halden ko" at bounding box center [186, 9] width 166 height 10
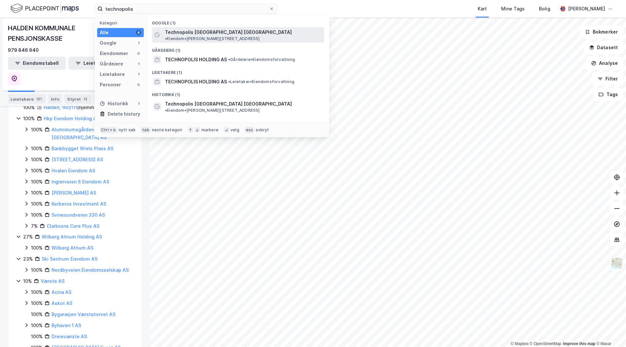
click at [260, 36] on span "• Eiendom • Martin Linges vei 25, 1364 Fornebu" at bounding box center [212, 38] width 95 height 5
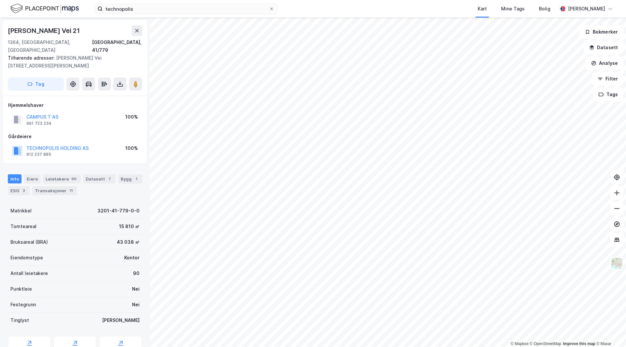
scroll to position [1, 0]
click at [0, 0] on button "CAMPUS T AS" at bounding box center [0, 0] width 0 height 0
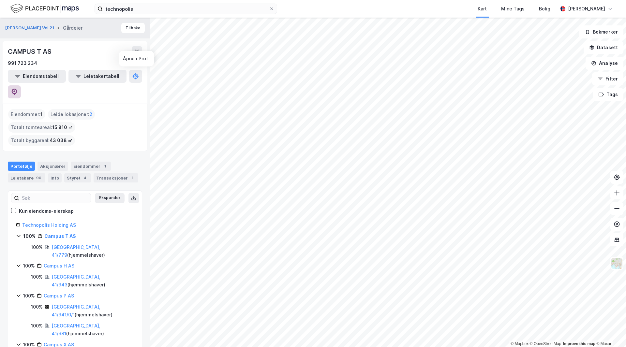
click at [18, 89] on icon at bounding box center [14, 92] width 7 height 7
click at [134, 34] on div "Martin Linges Vei 21 Gårdeier Tilbake" at bounding box center [75, 28] width 150 height 21
click at [127, 24] on button "Tilbake" at bounding box center [132, 28] width 23 height 10
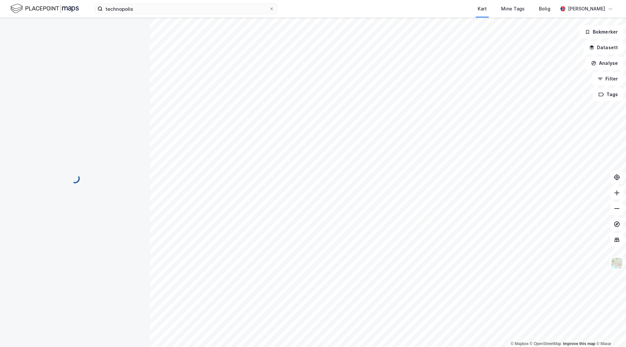
scroll to position [1, 0]
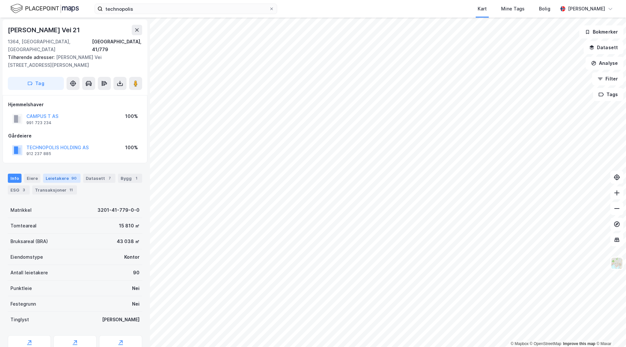
click at [72, 175] on div "90" at bounding box center [74, 178] width 8 height 7
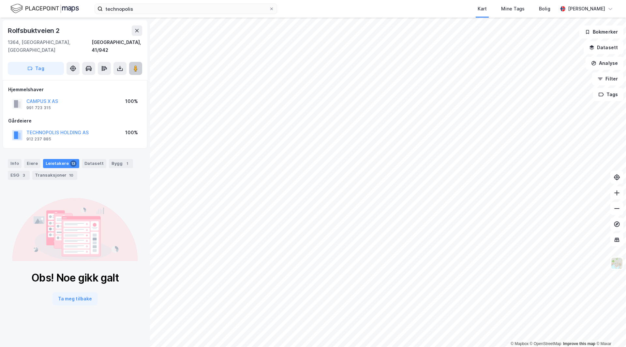
click at [138, 62] on button at bounding box center [135, 68] width 13 height 13
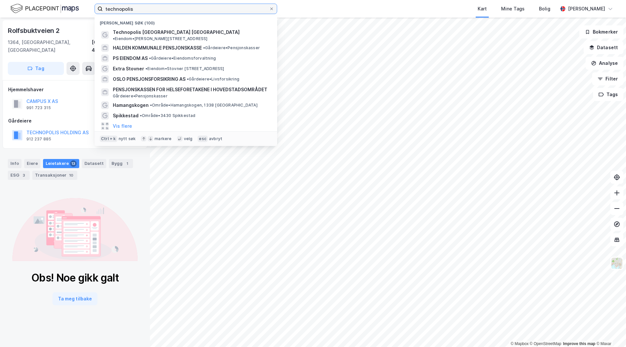
click at [143, 8] on input "technopolis" at bounding box center [186, 9] width 166 height 10
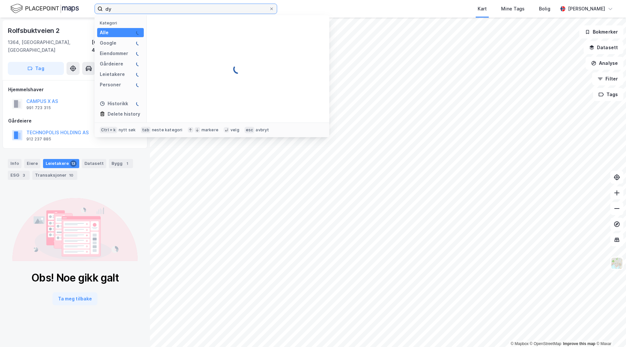
type input "d"
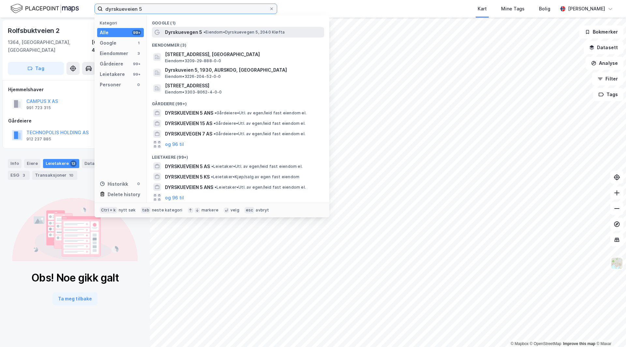
type input "dyrskueveien 5"
click at [283, 36] on div "Dyrskuevegen 5 • Eiendom • Dyrskuevegen 5, 2040 Kløfta" at bounding box center [238, 32] width 172 height 10
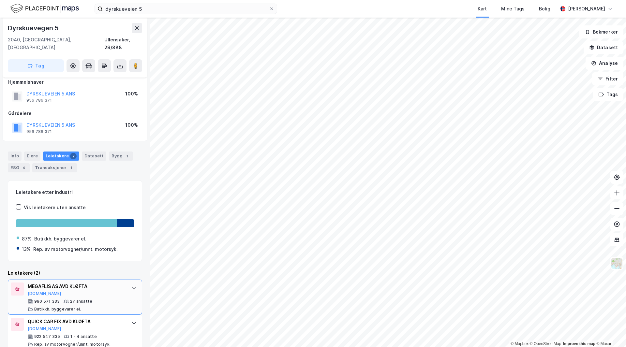
scroll to position [10, 0]
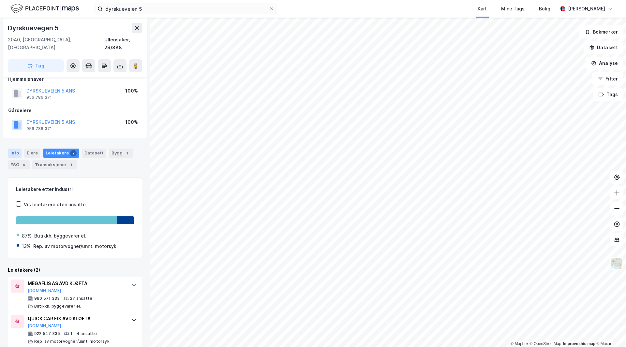
click at [15, 149] on div "Info" at bounding box center [15, 153] width 14 height 9
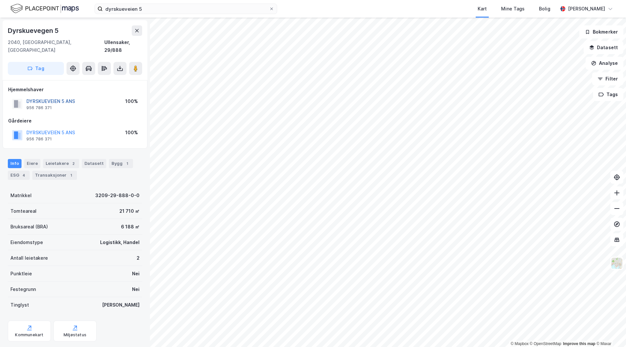
click at [0, 0] on button "DYRSKUEVEIEN 5 ANS" at bounding box center [0, 0] width 0 height 0
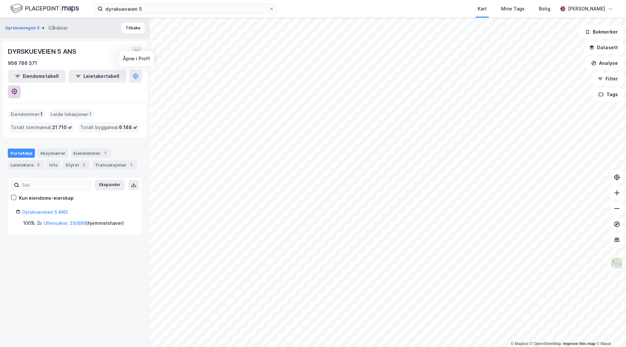
click at [21, 85] on button at bounding box center [14, 91] width 13 height 13
